Goal: Task Accomplishment & Management: Use online tool/utility

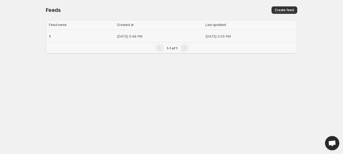
click at [212, 37] on p "[DATE] 5:55 PM" at bounding box center [249, 36] width 89 height 5
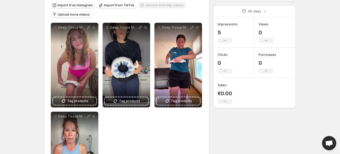
scroll to position [8, 0]
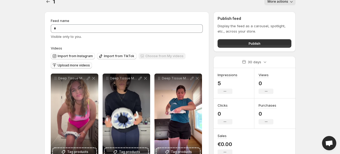
click at [77, 67] on button "Upload more videos" at bounding box center [71, 65] width 41 height 6
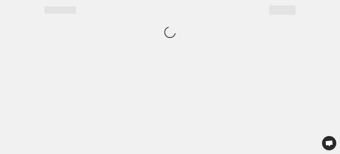
scroll to position [0, 0]
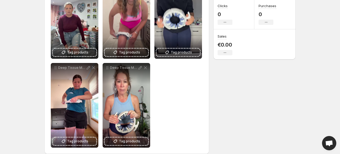
scroll to position [108, 0]
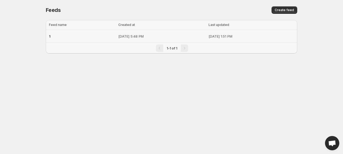
click at [132, 36] on p "[DATE] 5:48 PM" at bounding box center [161, 36] width 87 height 5
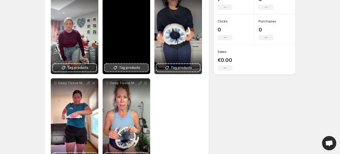
scroll to position [61, 0]
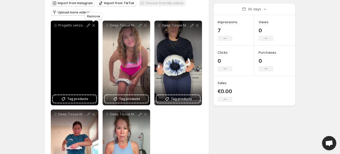
click at [92, 24] on icon at bounding box center [93, 25] width 3 height 3
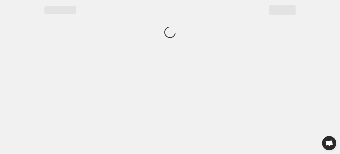
scroll to position [0, 0]
